Goal: Information Seeking & Learning: Learn about a topic

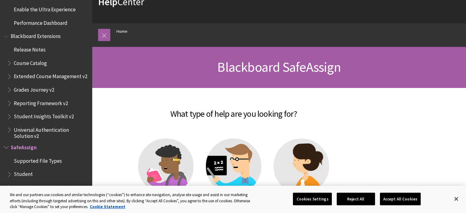
scroll to position [72, 0]
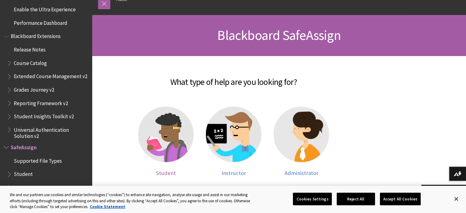
click at [171, 172] on span "Student" at bounding box center [166, 173] width 20 height 7
click at [461, 200] on button "Close" at bounding box center [456, 198] width 13 height 13
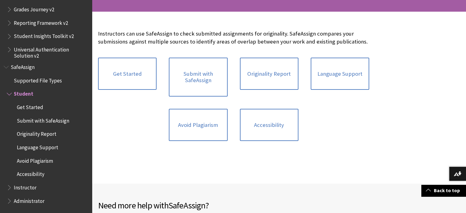
scroll to position [122, 0]
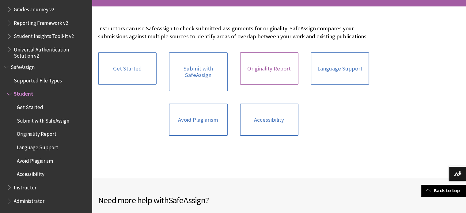
click at [263, 78] on link "Originality Report" at bounding box center [269, 68] width 59 height 32
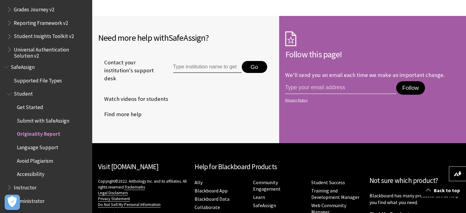
scroll to position [2029, 0]
